Goal: Transaction & Acquisition: Purchase product/service

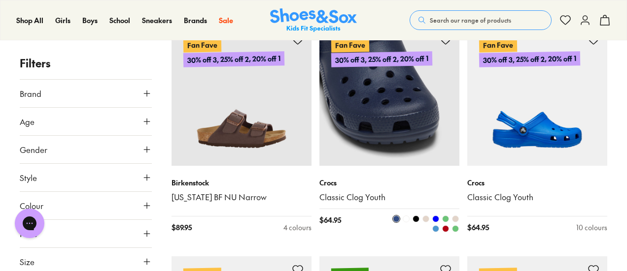
scroll to position [1140, 0]
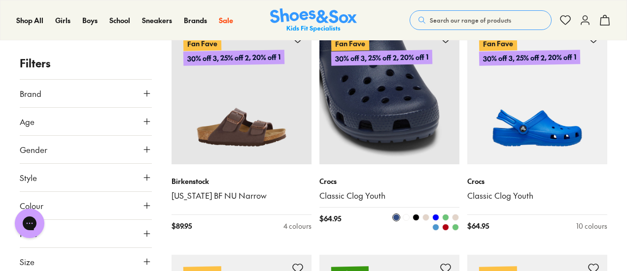
click at [400, 129] on img at bounding box center [389, 95] width 140 height 140
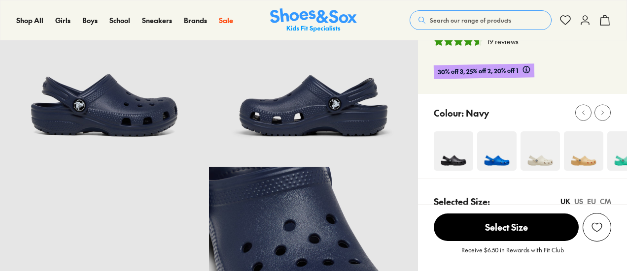
scroll to position [133, 0]
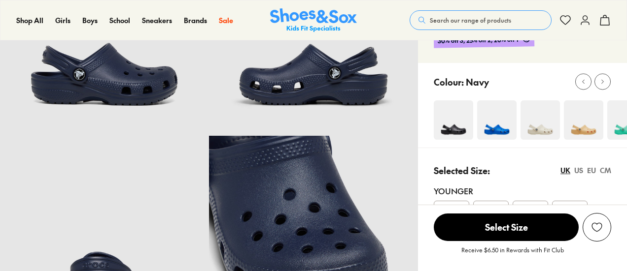
select select "*"
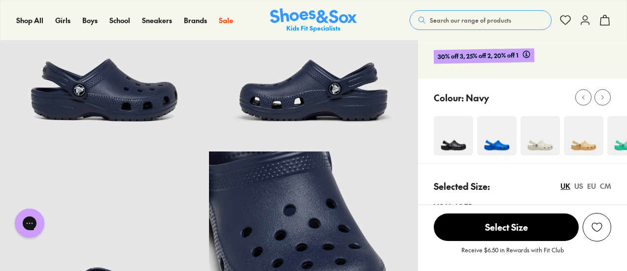
scroll to position [117, 0]
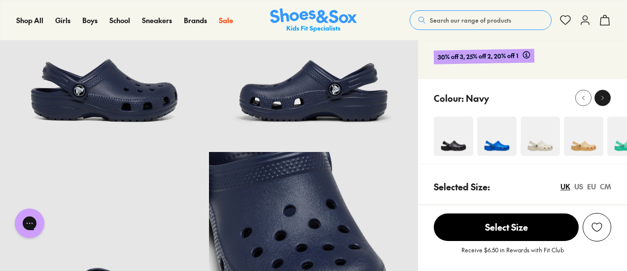
click at [602, 98] on use at bounding box center [602, 98] width 2 height 4
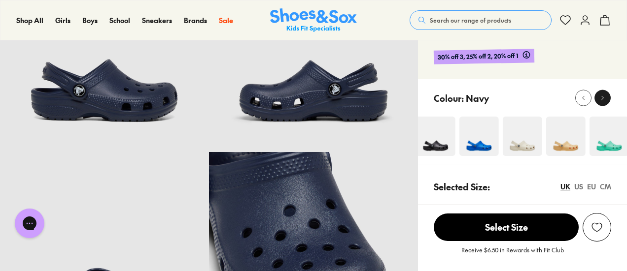
click at [602, 98] on use at bounding box center [602, 98] width 2 height 4
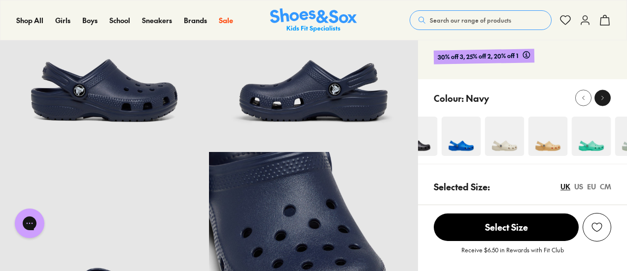
click at [602, 98] on use at bounding box center [602, 98] width 2 height 4
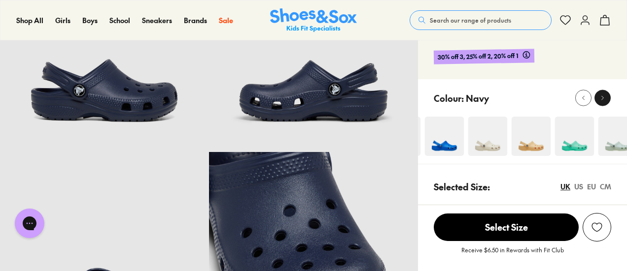
click at [602, 98] on use at bounding box center [602, 98] width 2 height 4
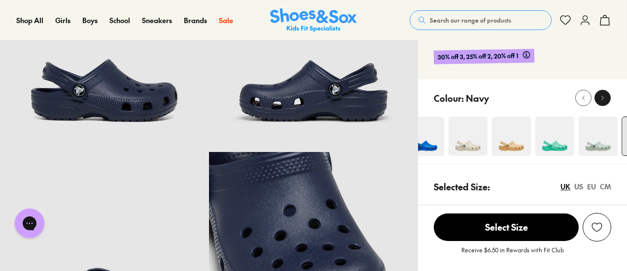
click at [602, 98] on use at bounding box center [602, 98] width 2 height 4
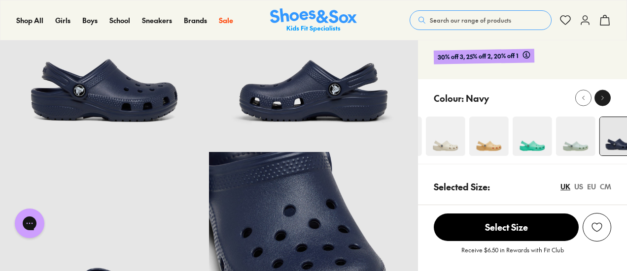
click at [602, 98] on use at bounding box center [602, 98] width 2 height 4
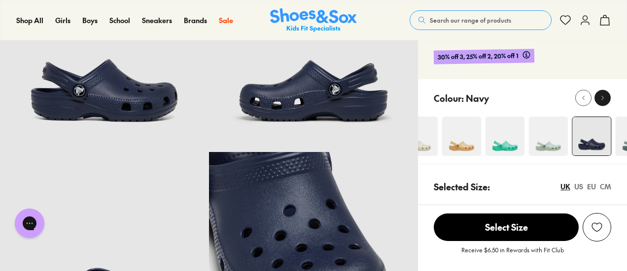
click at [602, 98] on use at bounding box center [602, 98] width 2 height 4
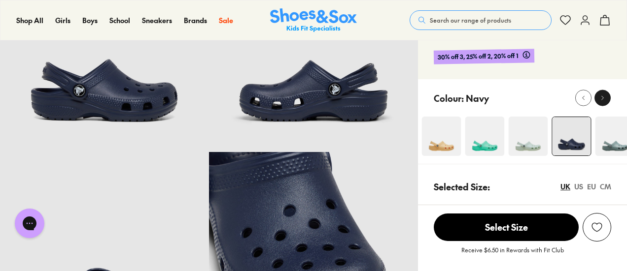
click at [602, 98] on use at bounding box center [602, 98] width 2 height 4
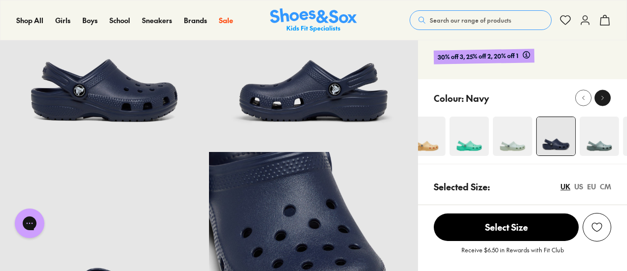
click at [602, 98] on use at bounding box center [602, 98] width 2 height 4
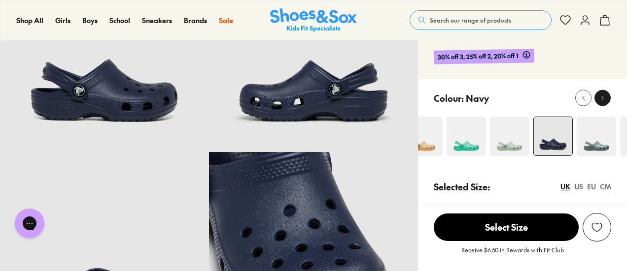
click at [602, 98] on use at bounding box center [602, 98] width 2 height 4
drag, startPoint x: 602, startPoint y: 98, endPoint x: 291, endPoint y: 186, distance: 324.0
click at [579, 101] on icon at bounding box center [582, 98] width 7 height 7
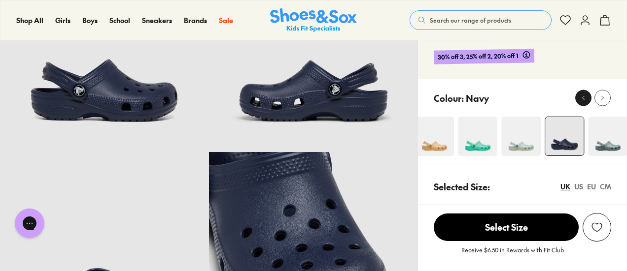
click at [579, 101] on icon at bounding box center [582, 98] width 7 height 7
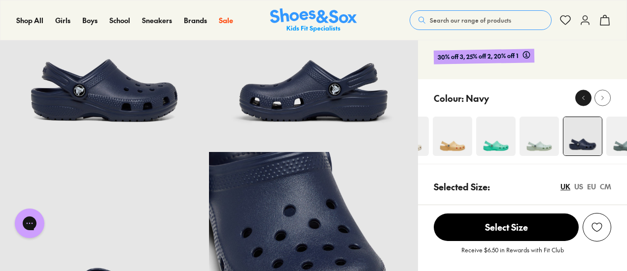
click at [579, 101] on icon at bounding box center [582, 98] width 7 height 7
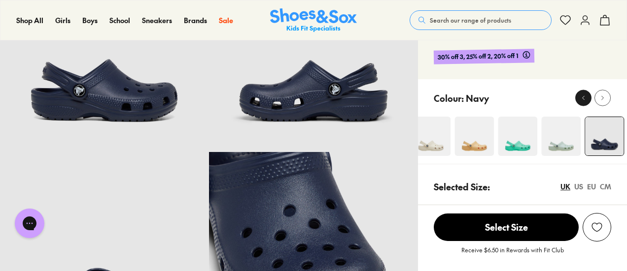
click at [579, 101] on icon at bounding box center [582, 98] width 7 height 7
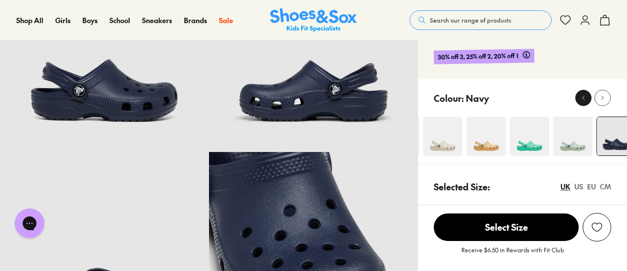
click at [579, 101] on icon at bounding box center [582, 98] width 7 height 7
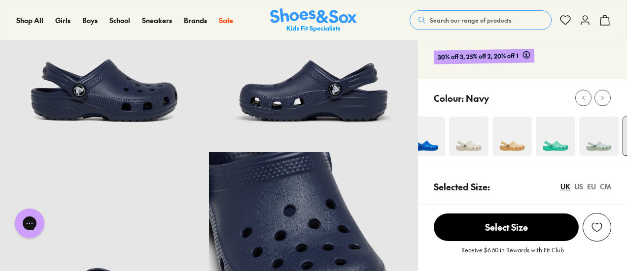
click at [468, 151] on img at bounding box center [468, 136] width 39 height 39
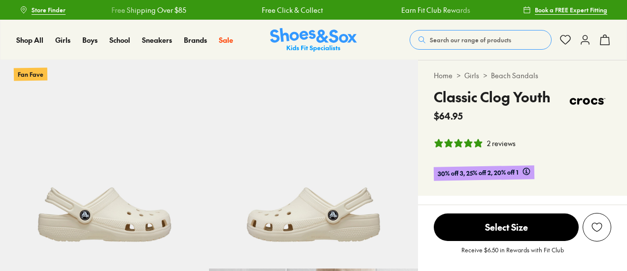
select select "*"
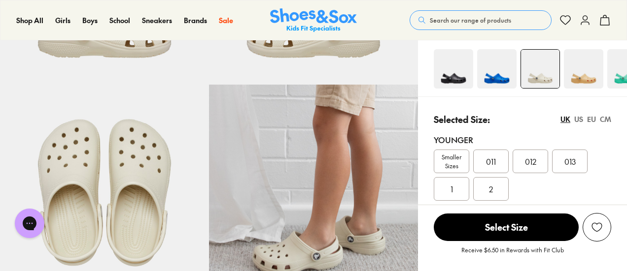
scroll to position [184, 0]
click at [453, 77] on img at bounding box center [452, 69] width 39 height 39
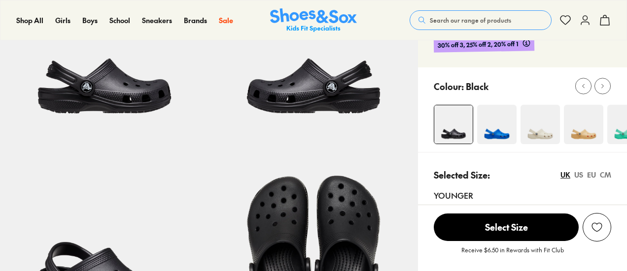
select select "*"
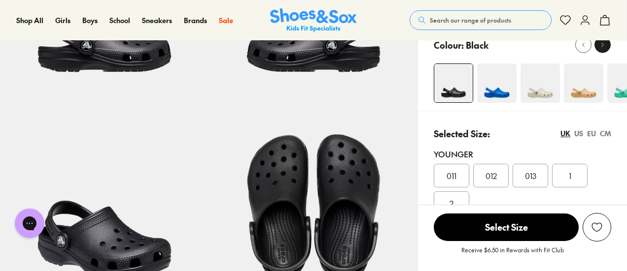
click at [600, 48] on icon at bounding box center [601, 44] width 7 height 7
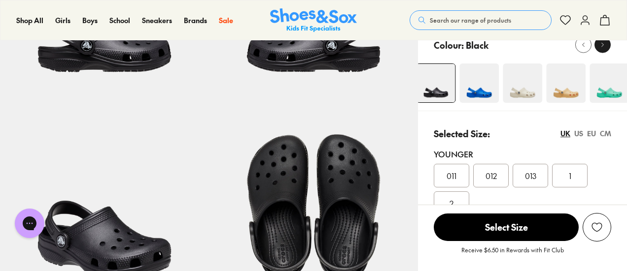
click at [600, 48] on icon at bounding box center [601, 44] width 7 height 7
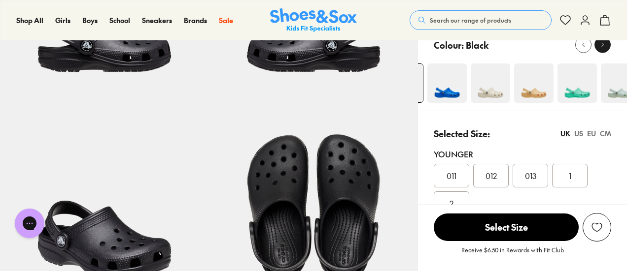
click at [600, 48] on icon at bounding box center [601, 44] width 7 height 7
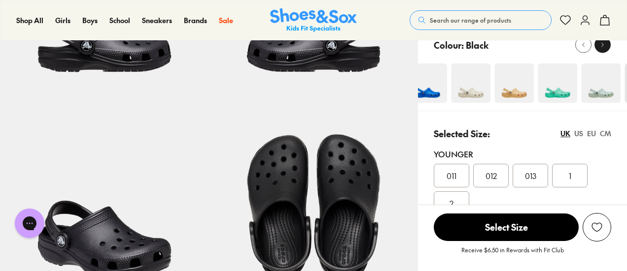
click at [600, 48] on icon at bounding box center [601, 44] width 7 height 7
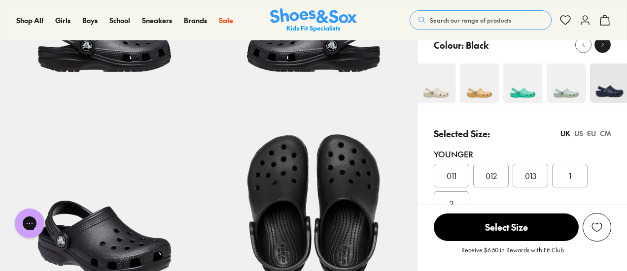
click at [600, 48] on icon at bounding box center [601, 44] width 7 height 7
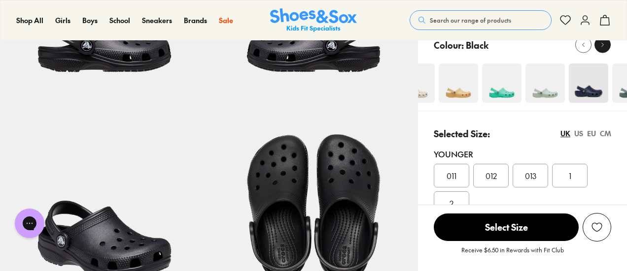
click at [600, 48] on icon at bounding box center [601, 44] width 7 height 7
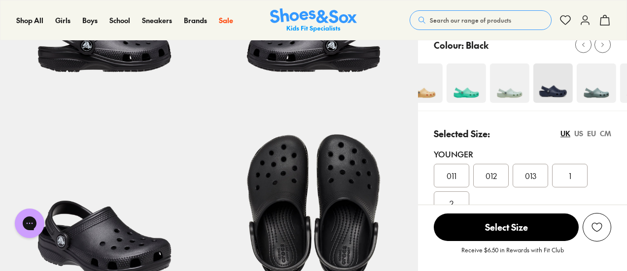
click at [545, 87] on img at bounding box center [552, 83] width 39 height 39
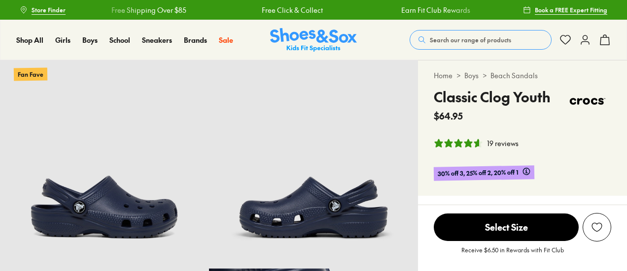
select select "*"
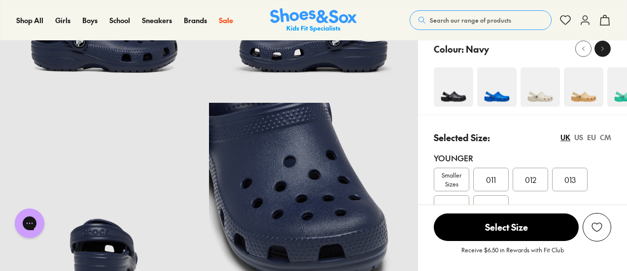
click at [606, 50] on div at bounding box center [602, 49] width 10 height 10
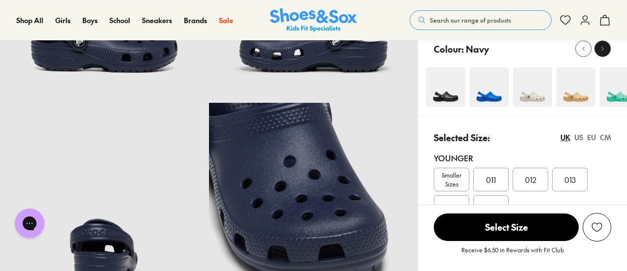
click at [606, 50] on div at bounding box center [602, 49] width 10 height 10
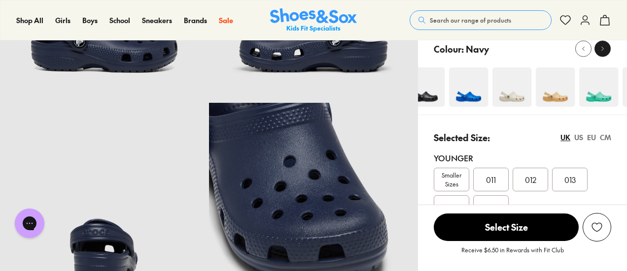
click at [606, 50] on div at bounding box center [602, 49] width 10 height 10
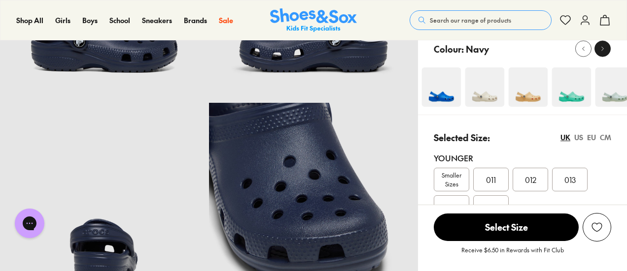
click at [606, 50] on div at bounding box center [602, 49] width 10 height 10
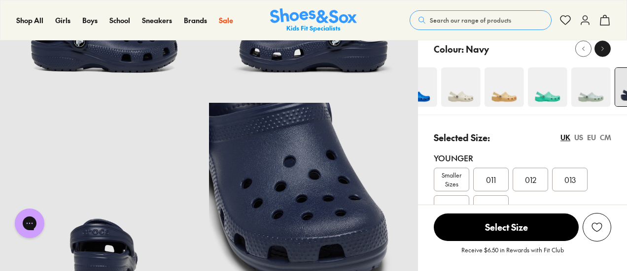
click at [606, 50] on div at bounding box center [602, 49] width 10 height 10
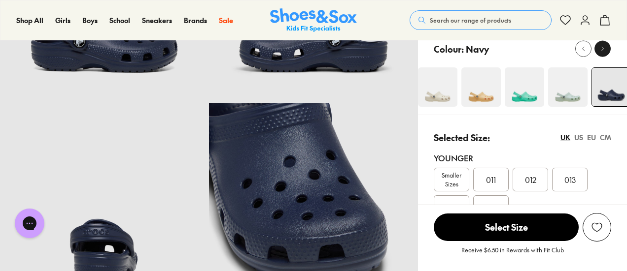
click at [606, 50] on div at bounding box center [602, 49] width 10 height 10
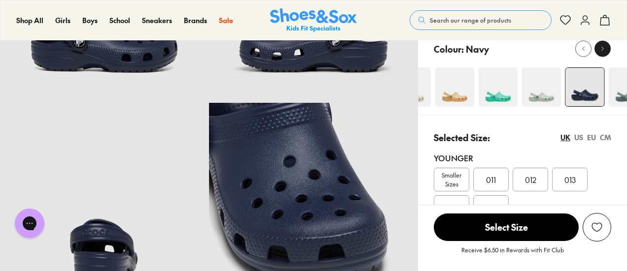
click at [606, 50] on div at bounding box center [602, 49] width 10 height 10
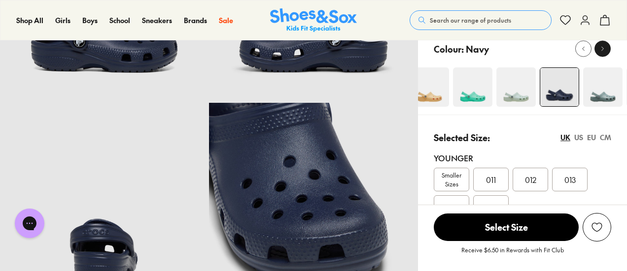
click at [606, 50] on div at bounding box center [602, 49] width 10 height 10
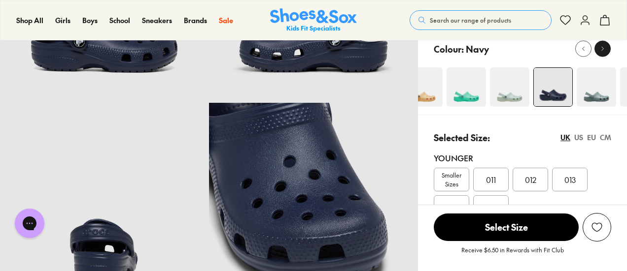
click at [606, 50] on div at bounding box center [602, 49] width 10 height 10
click at [605, 97] on img at bounding box center [595, 86] width 39 height 39
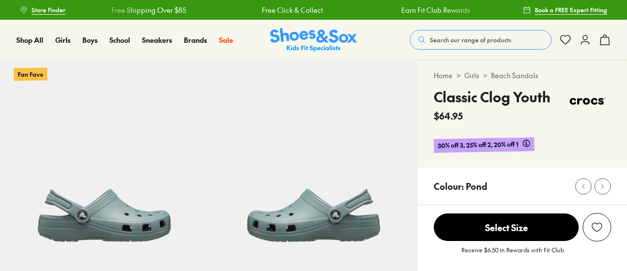
select select "*"
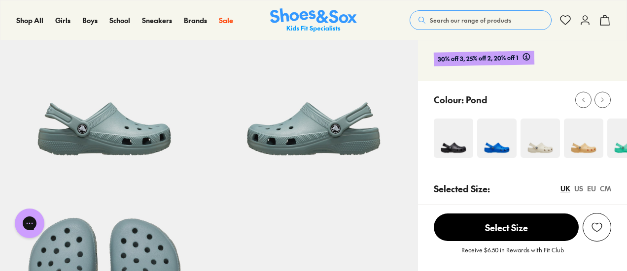
scroll to position [100, 0]
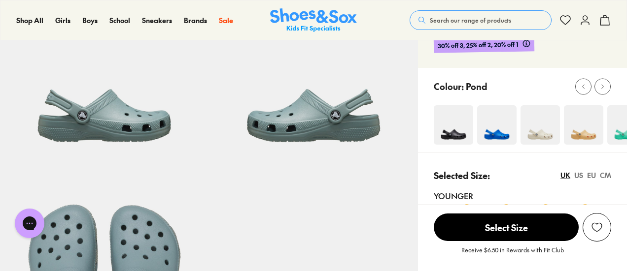
click at [536, 135] on img at bounding box center [539, 124] width 39 height 39
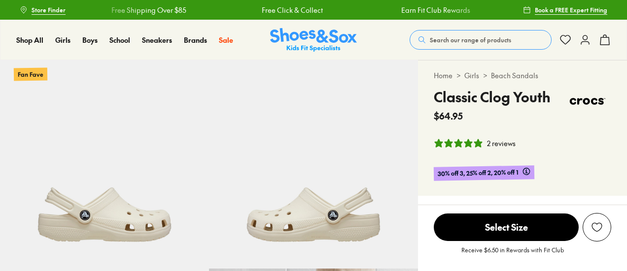
select select "*"
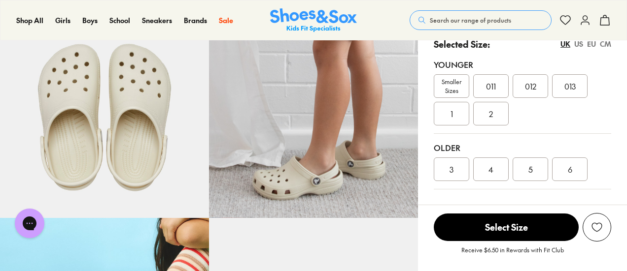
scroll to position [259, 0]
click at [497, 114] on div "2" at bounding box center [490, 114] width 35 height 24
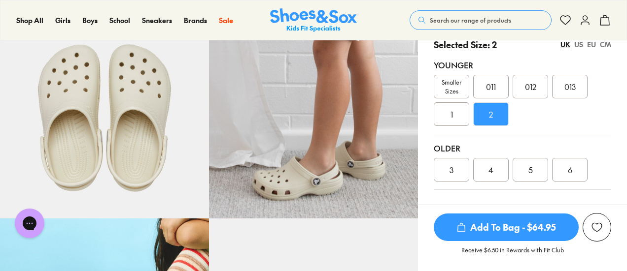
click at [490, 165] on span "4" at bounding box center [490, 170] width 5 height 12
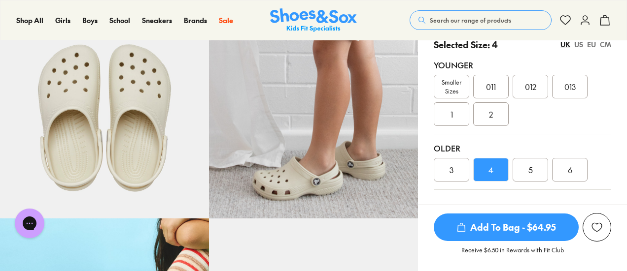
click at [464, 168] on div "3" at bounding box center [450, 170] width 35 height 24
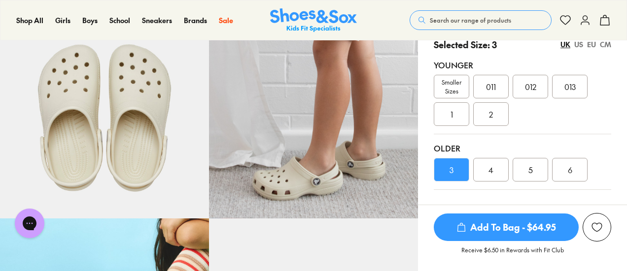
click at [486, 122] on div "2" at bounding box center [490, 114] width 35 height 24
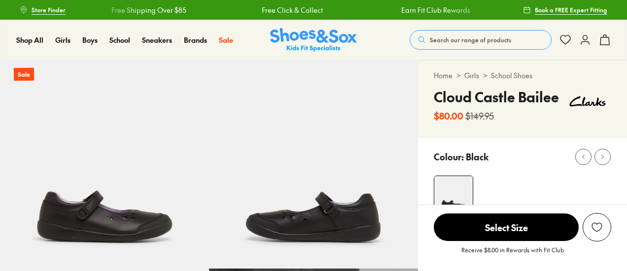
select select "*"
